Goal: Task Accomplishment & Management: Use online tool/utility

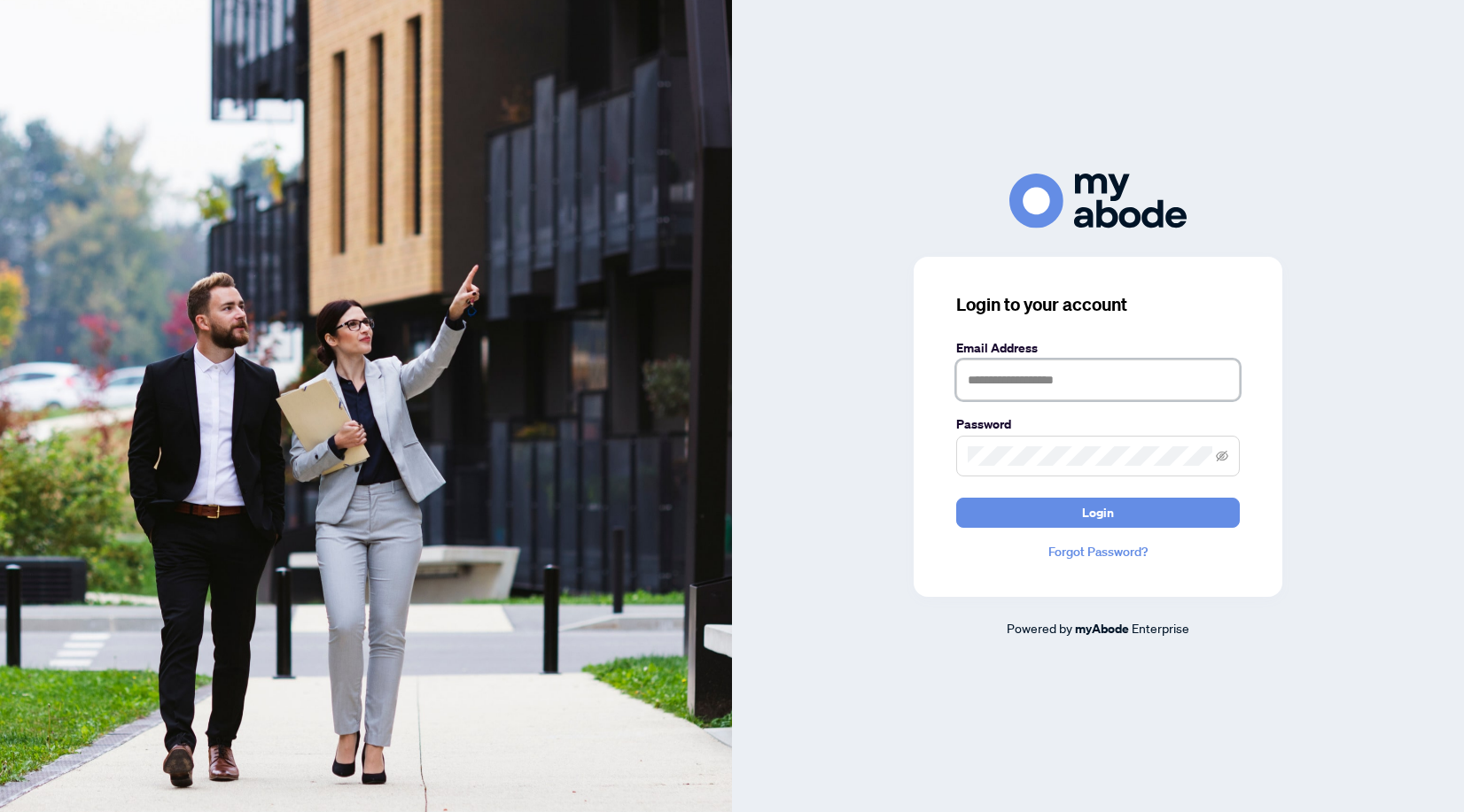
click at [1093, 386] on input "text" at bounding box center [1098, 380] width 284 height 41
type input "**********"
click at [956, 498] on button "Login" at bounding box center [1098, 513] width 284 height 30
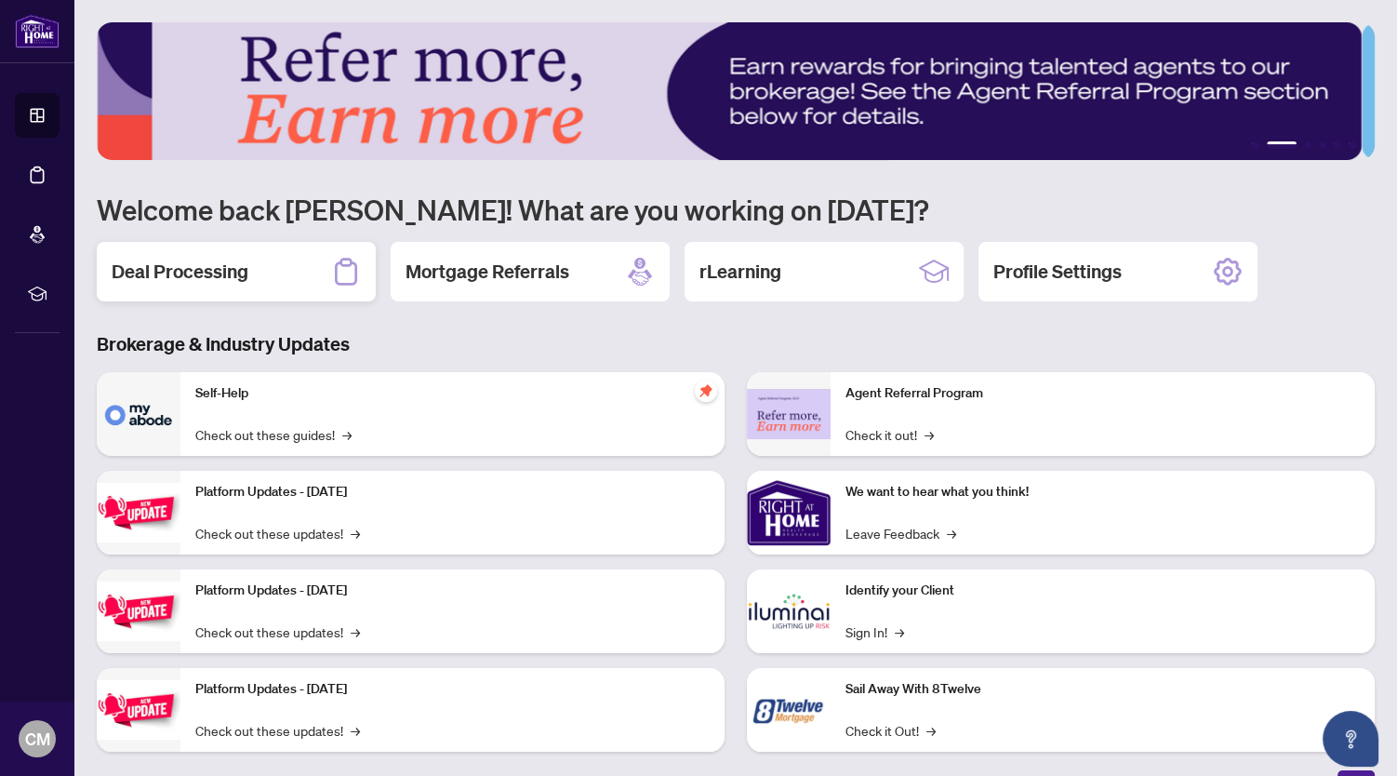
click at [217, 277] on h2 "Deal Processing" at bounding box center [180, 272] width 137 height 26
